Goal: Transaction & Acquisition: Subscribe to service/newsletter

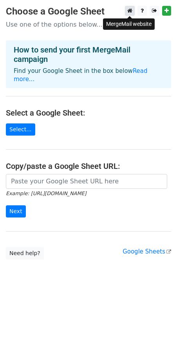
click at [132, 10] on icon at bounding box center [129, 10] width 5 height 5
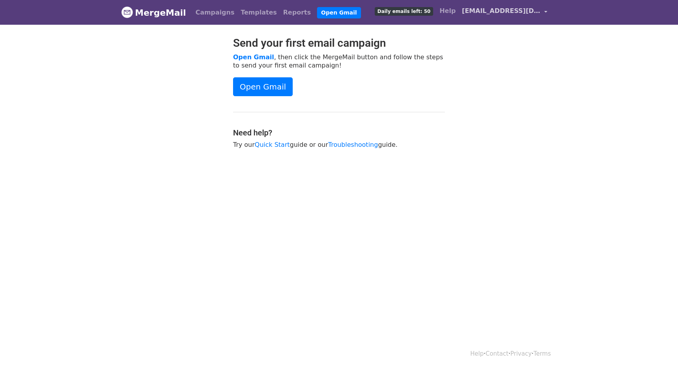
click at [542, 9] on link "[EMAIL_ADDRESS][DOMAIN_NAME]" at bounding box center [505, 12] width 92 height 18
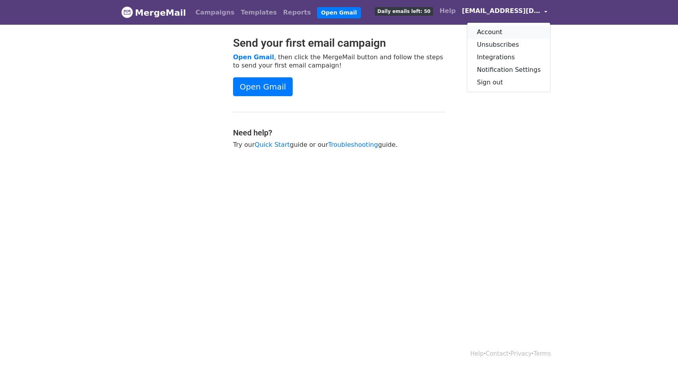
click at [498, 31] on link "Account" at bounding box center [508, 32] width 83 height 13
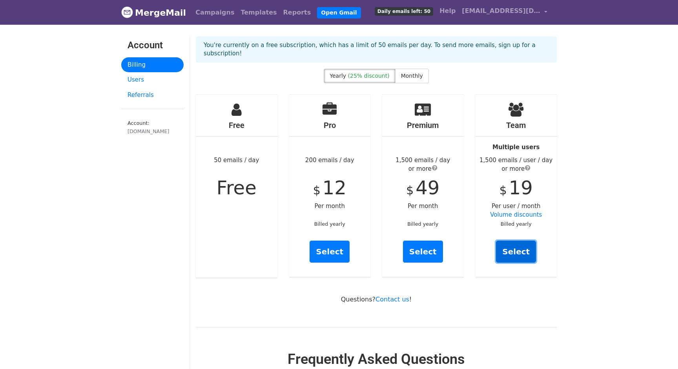
click at [513, 242] on link "Select" at bounding box center [516, 251] width 40 height 22
click at [409, 73] on span "Monthly" at bounding box center [412, 76] width 22 height 6
click at [514, 240] on link "Select" at bounding box center [516, 251] width 40 height 22
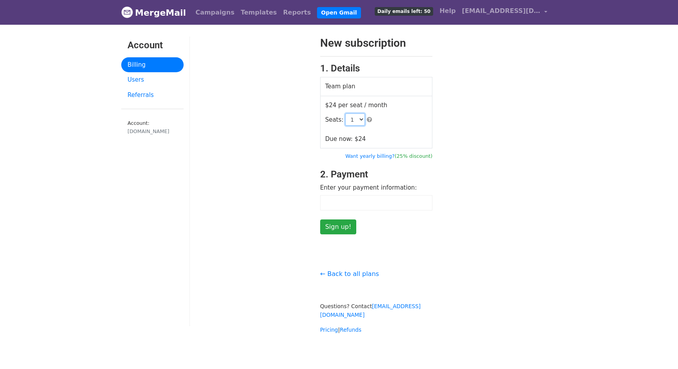
click at [358, 117] on select "1 2 3 4 5 6 7 8 9 10 11 12 13 14 15 16 17 18 19 20 21 22 23 24 25 26 27 28 29 3…" at bounding box center [355, 119] width 20 height 12
click at [345, 113] on select "1 2 3 4 5 6 7 8 9 10 11 12 13 14 15 16 17 18 19 20 21 22 23 24 25 26 27 28 29 3…" at bounding box center [355, 119] width 20 height 12
click at [328, 231] on input "Sign up!" at bounding box center [338, 226] width 36 height 15
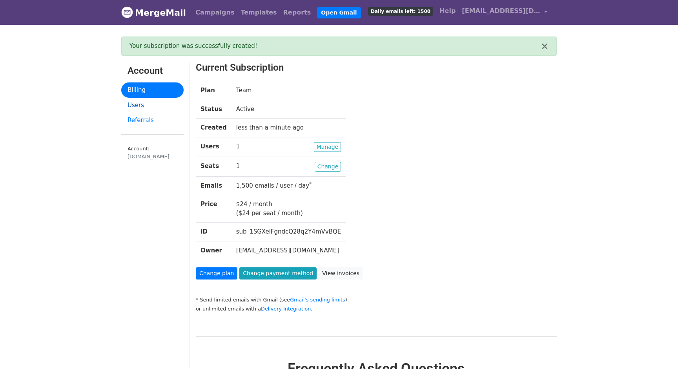
click at [142, 104] on link "Users" at bounding box center [152, 105] width 62 height 15
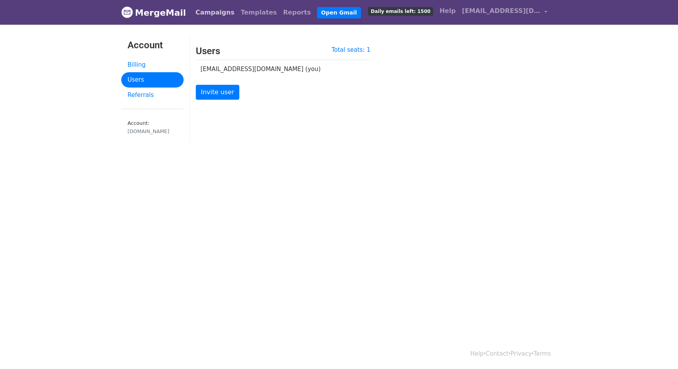
click at [206, 13] on link "Campaigns" at bounding box center [214, 13] width 45 height 16
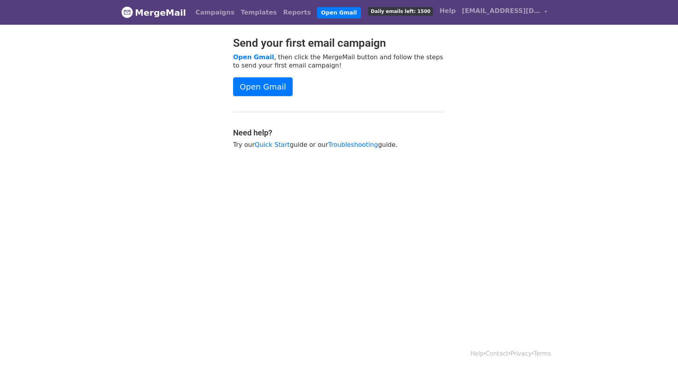
click at [158, 12] on link "MergeMail" at bounding box center [153, 12] width 65 height 16
click at [521, 10] on span "[EMAIL_ADDRESS][DOMAIN_NAME]" at bounding box center [501, 10] width 78 height 9
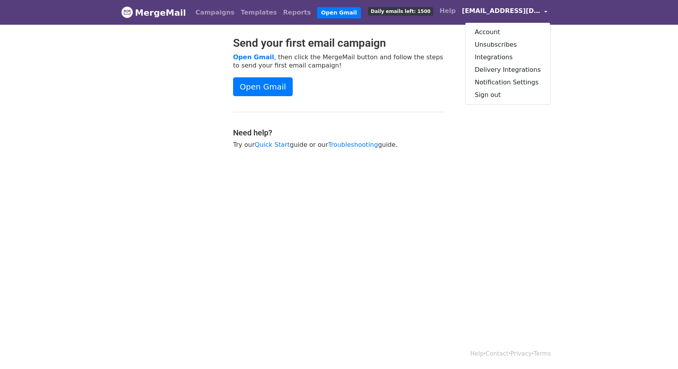
click at [521, 10] on span "[EMAIL_ADDRESS][DOMAIN_NAME]" at bounding box center [501, 10] width 78 height 9
